Goal: Information Seeking & Learning: Learn about a topic

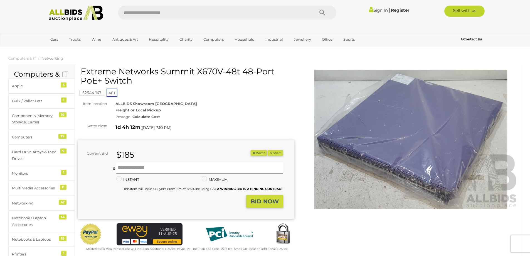
scroll to position [167, 0]
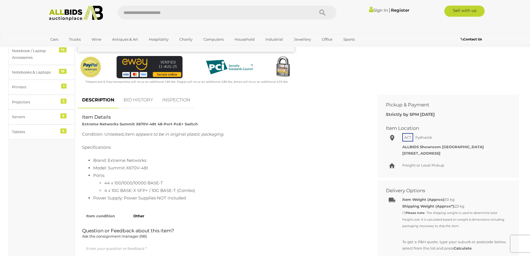
click at [132, 97] on link "BID HISTORY" at bounding box center [138, 100] width 38 height 16
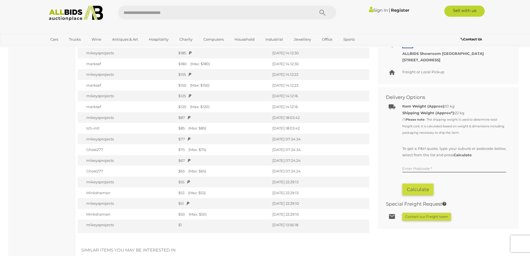
scroll to position [250, 0]
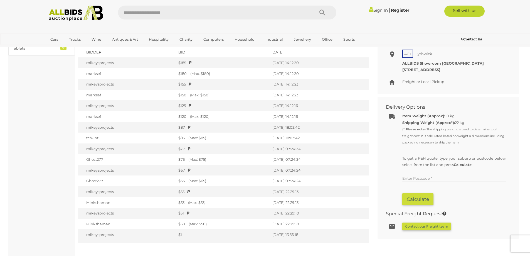
click at [94, 139] on td "tch-intl" at bounding box center [127, 137] width 98 height 11
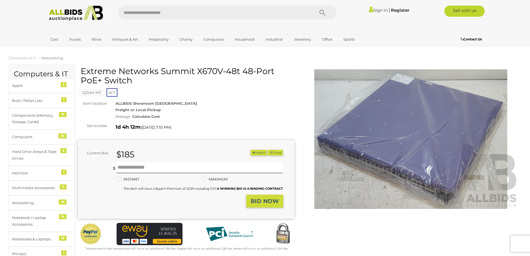
scroll to position [0, 0]
click at [25, 200] on div "Networking" at bounding box center [35, 203] width 46 height 6
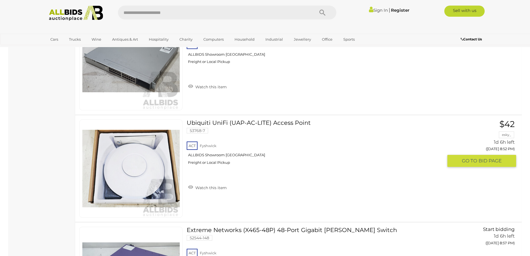
scroll to position [4361, 0]
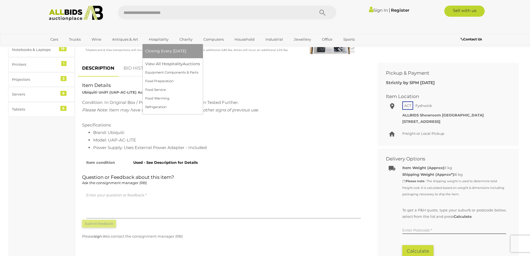
scroll to position [195, 0]
